Goal: Task Accomplishment & Management: Complete application form

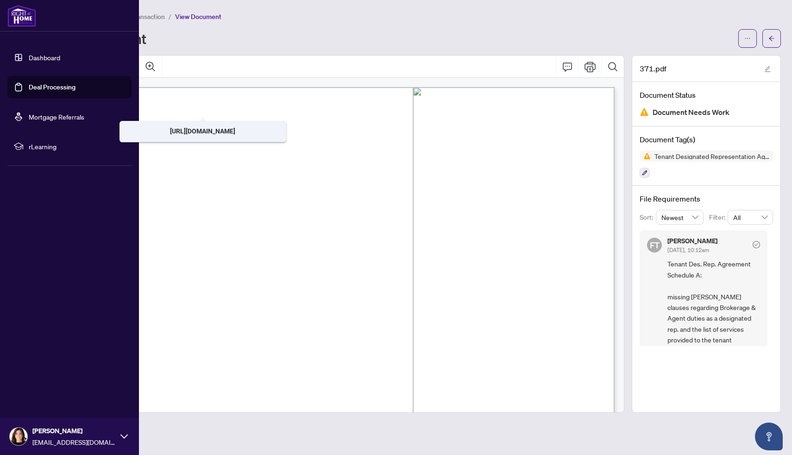
click at [34, 56] on link "Dashboard" at bounding box center [45, 57] width 32 height 8
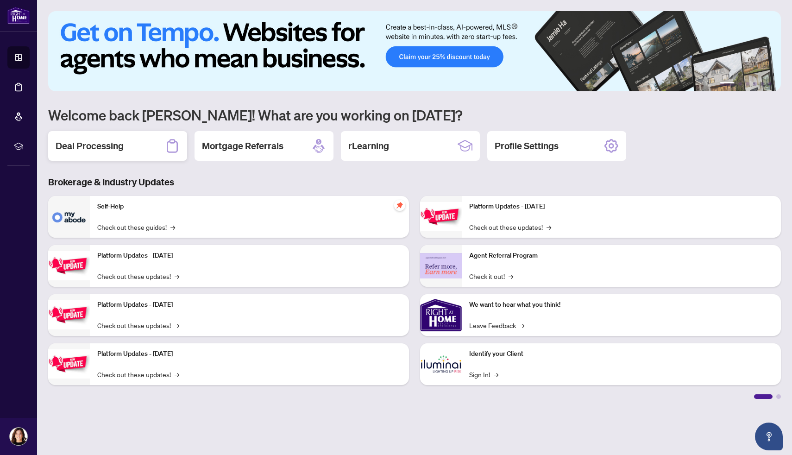
click at [117, 146] on h2 "Deal Processing" at bounding box center [90, 145] width 68 height 13
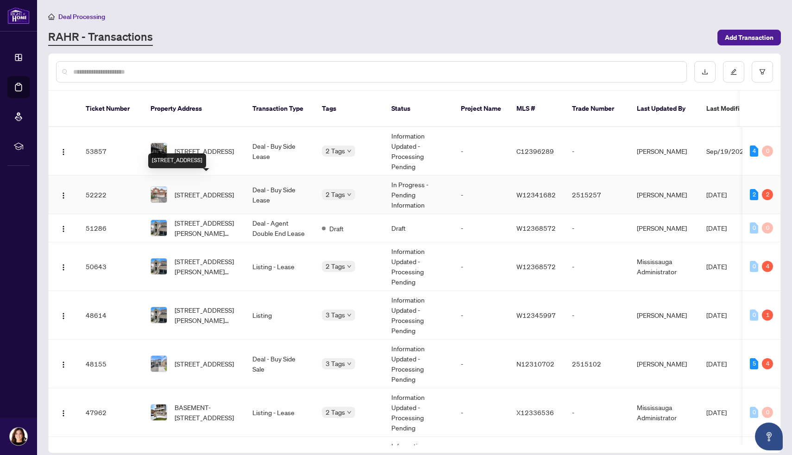
click at [197, 189] on span "[STREET_ADDRESS]" at bounding box center [204, 194] width 59 height 10
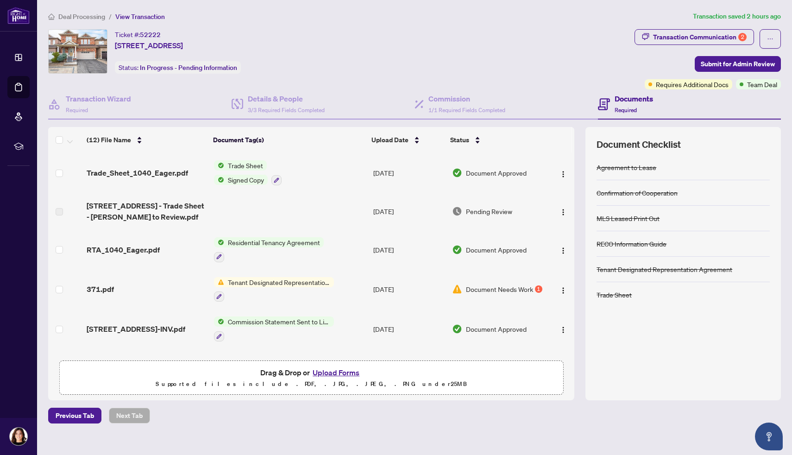
click at [348, 371] on button "Upload Forms" at bounding box center [336, 372] width 52 height 12
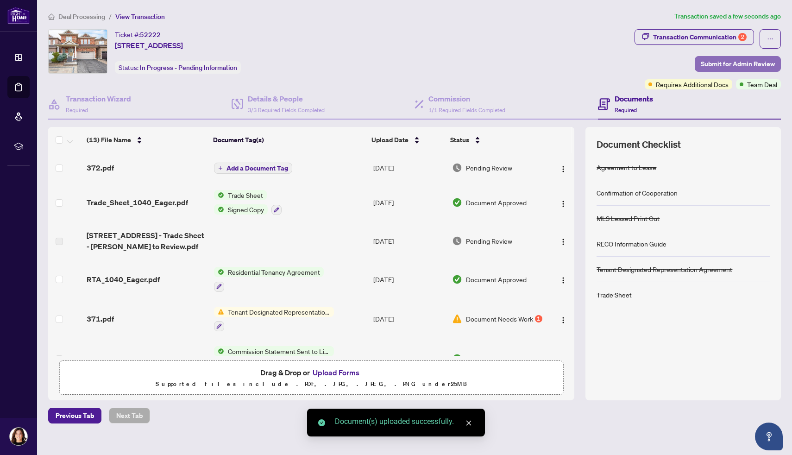
click at [709, 64] on span "Submit for Admin Review" at bounding box center [738, 64] width 74 height 15
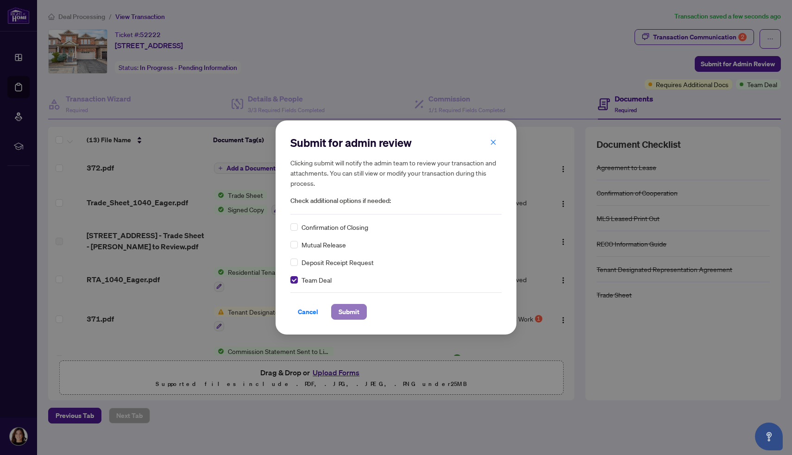
click at [347, 309] on span "Submit" at bounding box center [349, 311] width 21 height 15
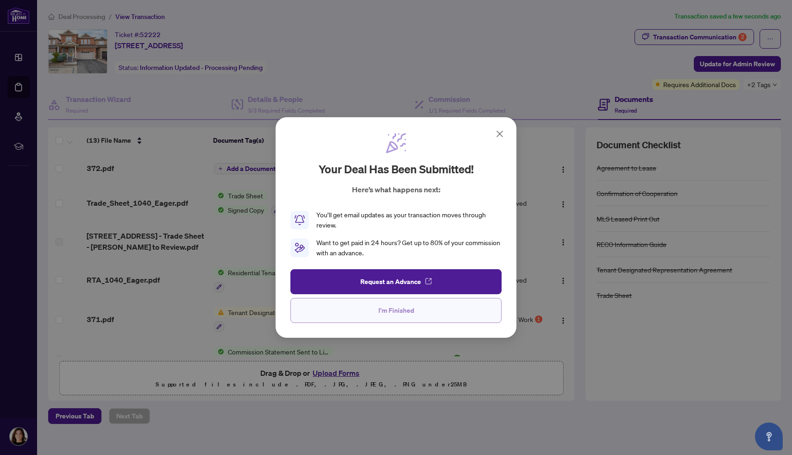
click at [377, 311] on button "I'm Finished" at bounding box center [395, 310] width 211 height 25
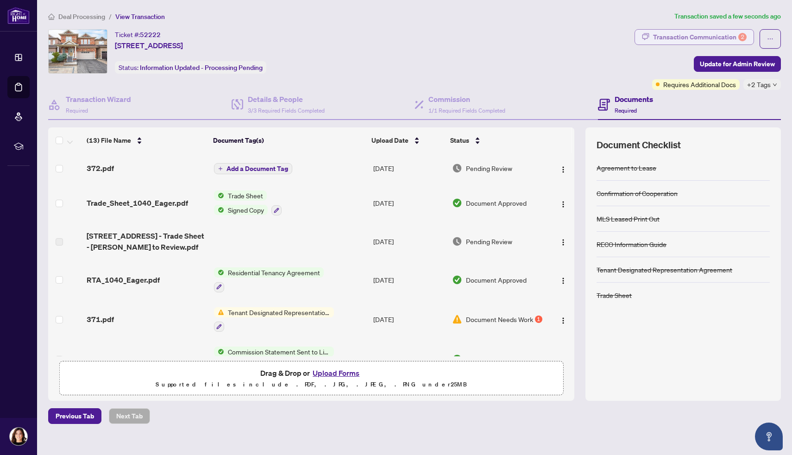
click at [712, 35] on div "Transaction Communication 2" at bounding box center [700, 37] width 94 height 15
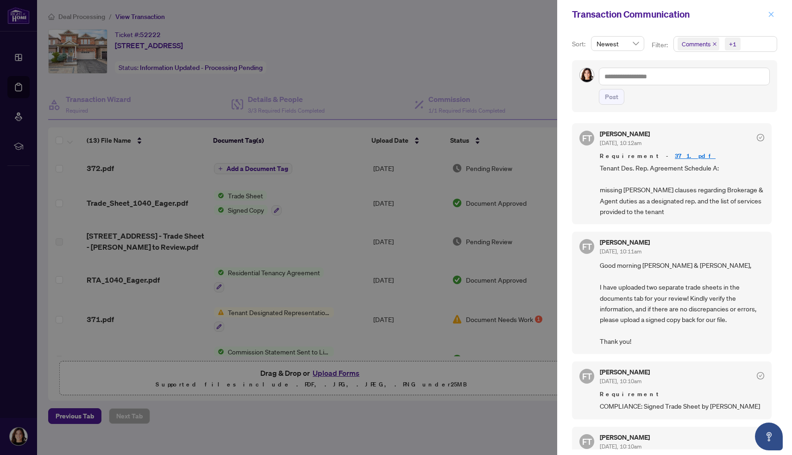
click at [772, 15] on icon "close" at bounding box center [771, 14] width 6 height 6
